Goal: Task Accomplishment & Management: Use online tool/utility

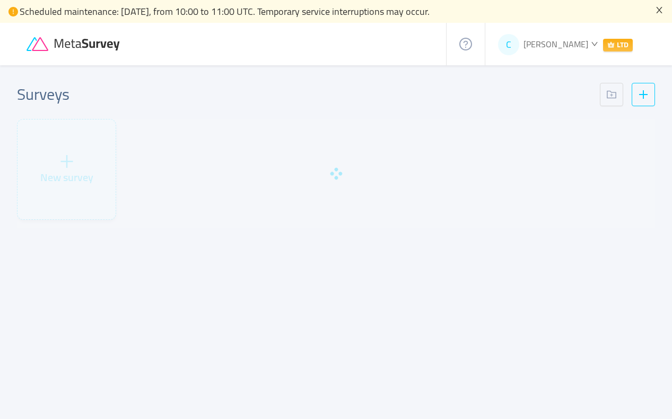
click at [659, 11] on icon "icon: close" at bounding box center [659, 10] width 8 height 8
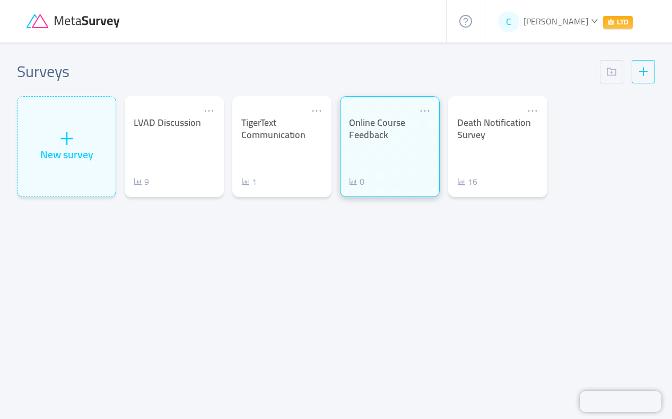
click at [414, 135] on div "Online Course Feedback" at bounding box center [389, 129] width 81 height 24
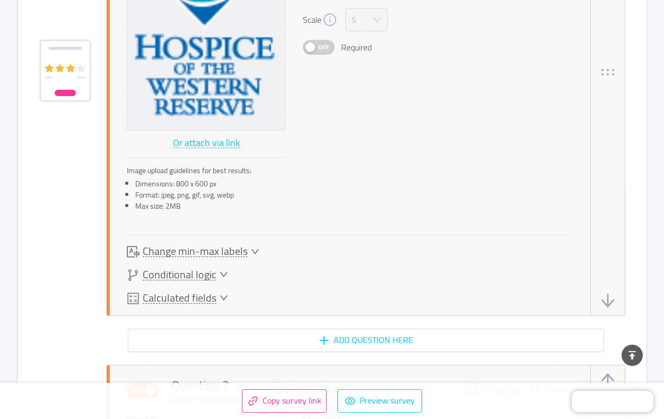
scroll to position [743, 0]
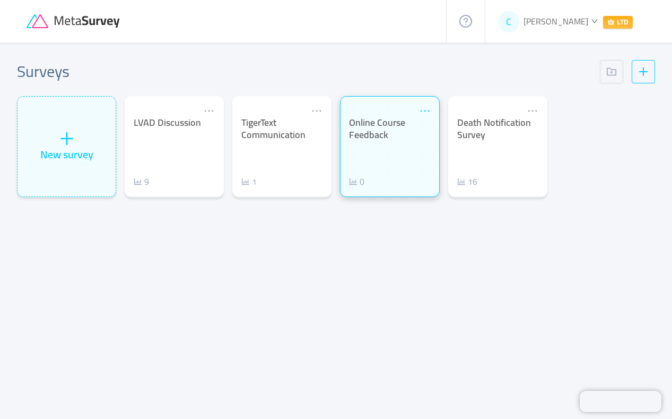
click at [424, 109] on icon "icon: ellipsis" at bounding box center [425, 111] width 12 height 12
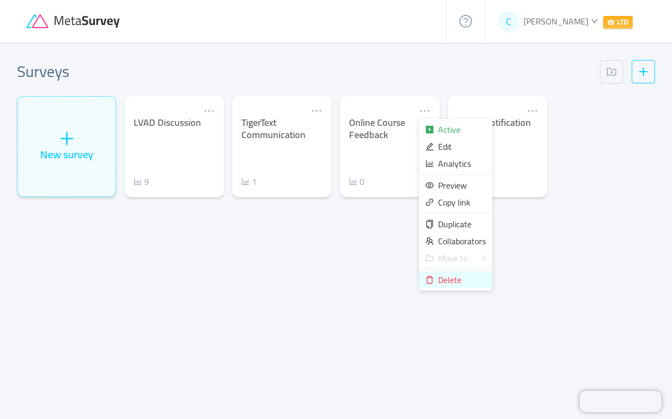
click at [443, 280] on span "Delete" at bounding box center [449, 280] width 23 height 16
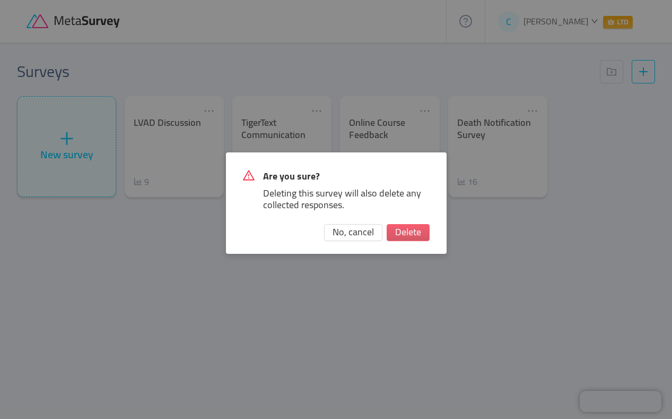
click at [403, 228] on button "Delete" at bounding box center [408, 232] width 43 height 17
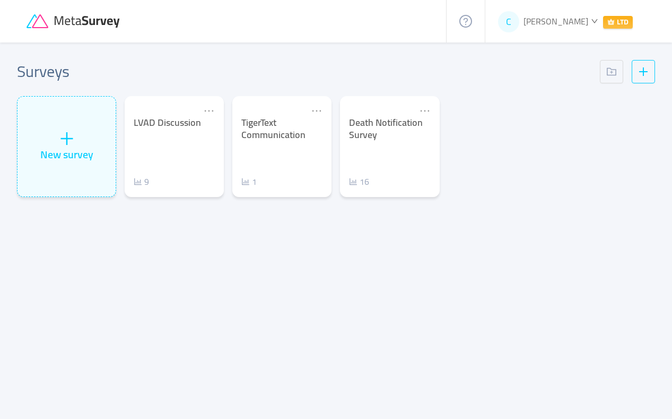
click at [85, 312] on div "Surveys New survey LVAD Discussion 9 TigerText Communication 1 Death Notificati…" at bounding box center [336, 218] width 672 height 352
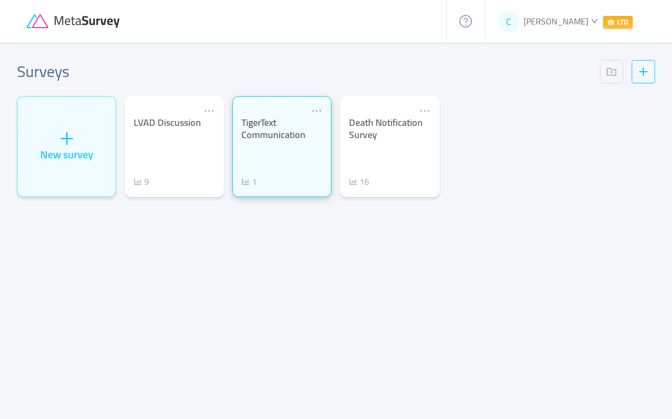
click at [271, 140] on div "TigerText Communication" at bounding box center [281, 129] width 81 height 24
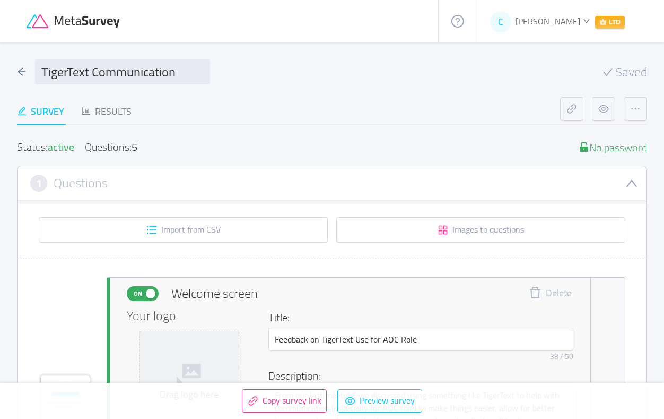
click at [127, 151] on div "Questions: 5" at bounding box center [111, 147] width 53 height 11
click at [115, 112] on div "Results" at bounding box center [106, 111] width 50 height 14
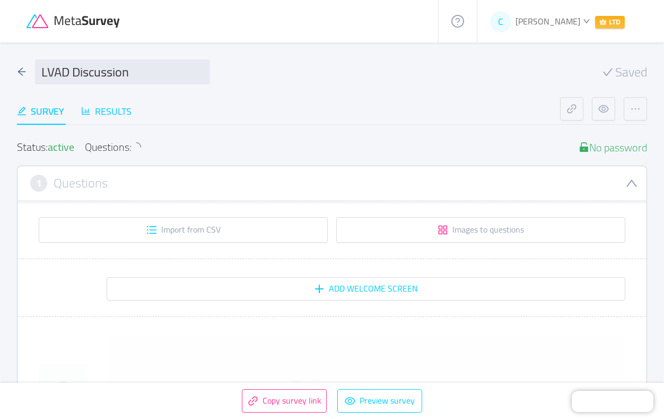
click at [118, 112] on div "Results" at bounding box center [106, 111] width 50 height 14
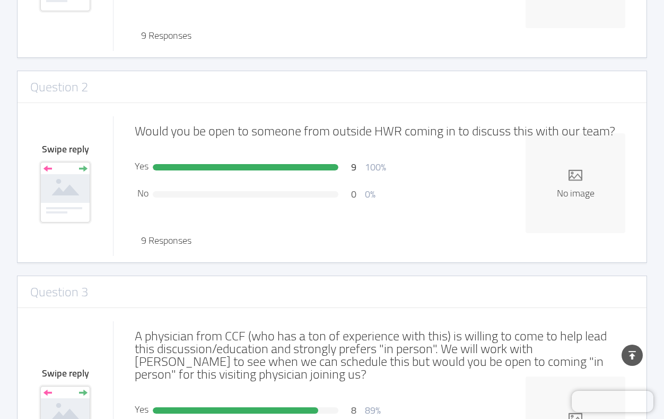
scroll to position [371, 0]
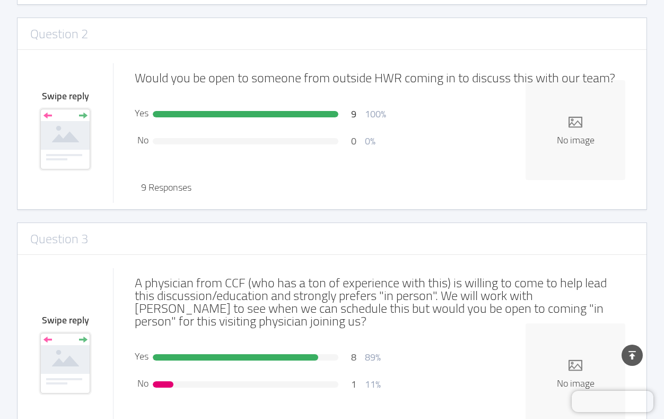
click at [31, 14] on div "Question 1 Swipe reply Would you feel it valuable to have some time dedicated t…" at bounding box center [332, 126] width 630 height 652
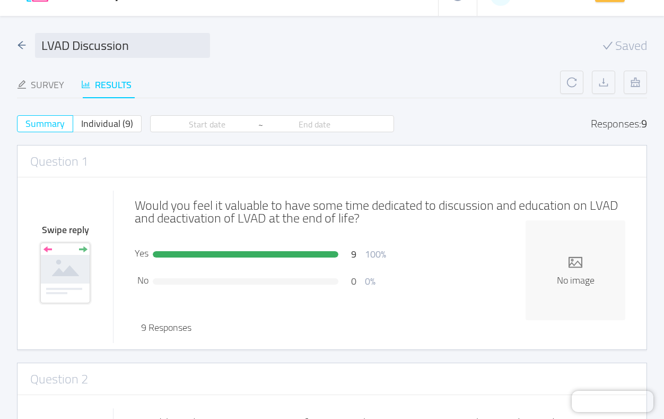
scroll to position [53, 0]
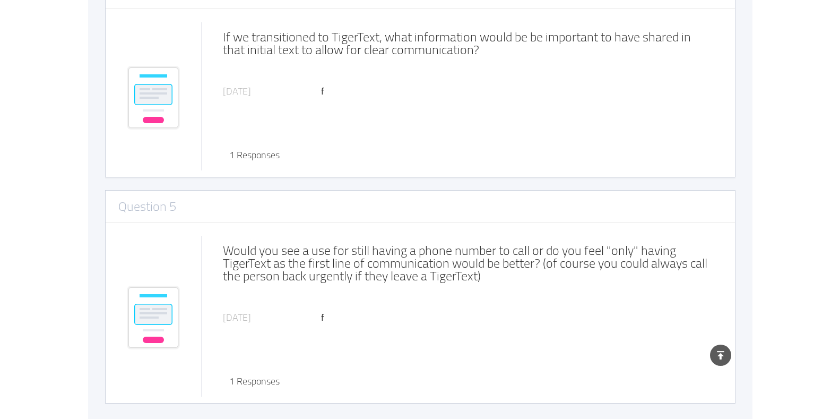
scroll to position [861, 0]
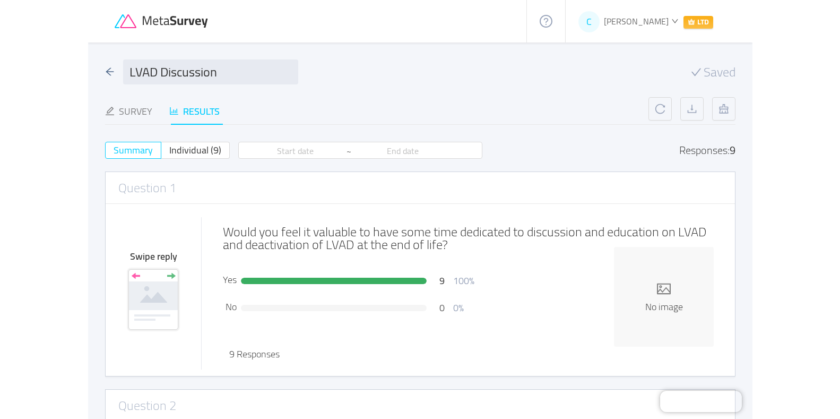
scroll to position [53, 0]
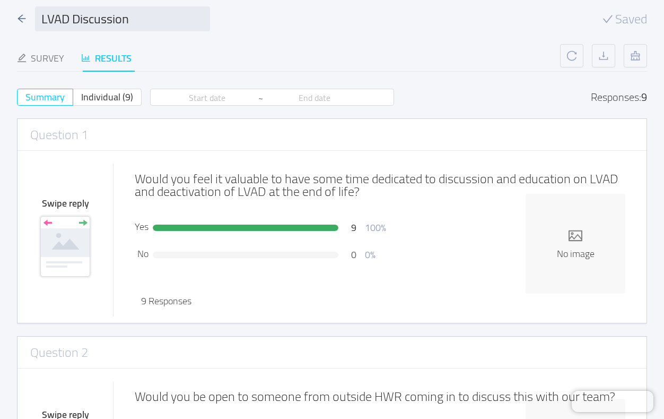
click at [7, 405] on div "LVAD Discussion Saved Survey Results Status: active Questions: 3 No password 1 …" at bounding box center [332, 388] width 664 height 798
click at [656, 360] on div "LVAD Discussion Saved Survey Results Status: active Questions: 3 No password 1 …" at bounding box center [332, 388] width 664 height 798
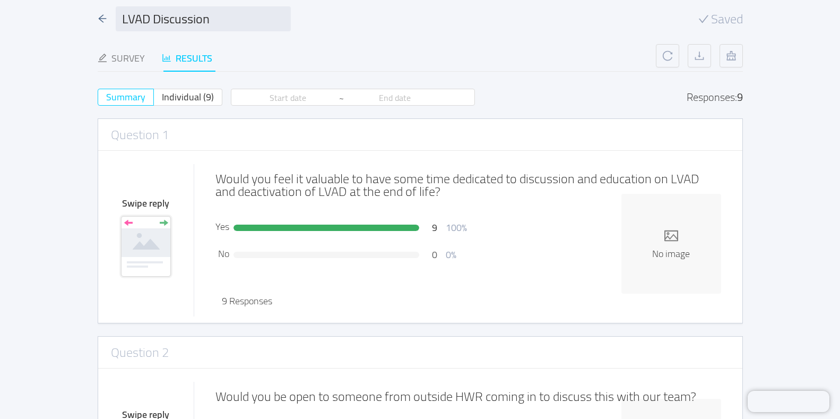
drag, startPoint x: 27, startPoint y: 257, endPoint x: 34, endPoint y: 239, distance: 19.7
click at [27, 257] on main "LVAD Discussion Saved Survey Results Status: active Questions: 3 No password 1 …" at bounding box center [420, 388] width 840 height 798
